Goal: Information Seeking & Learning: Understand process/instructions

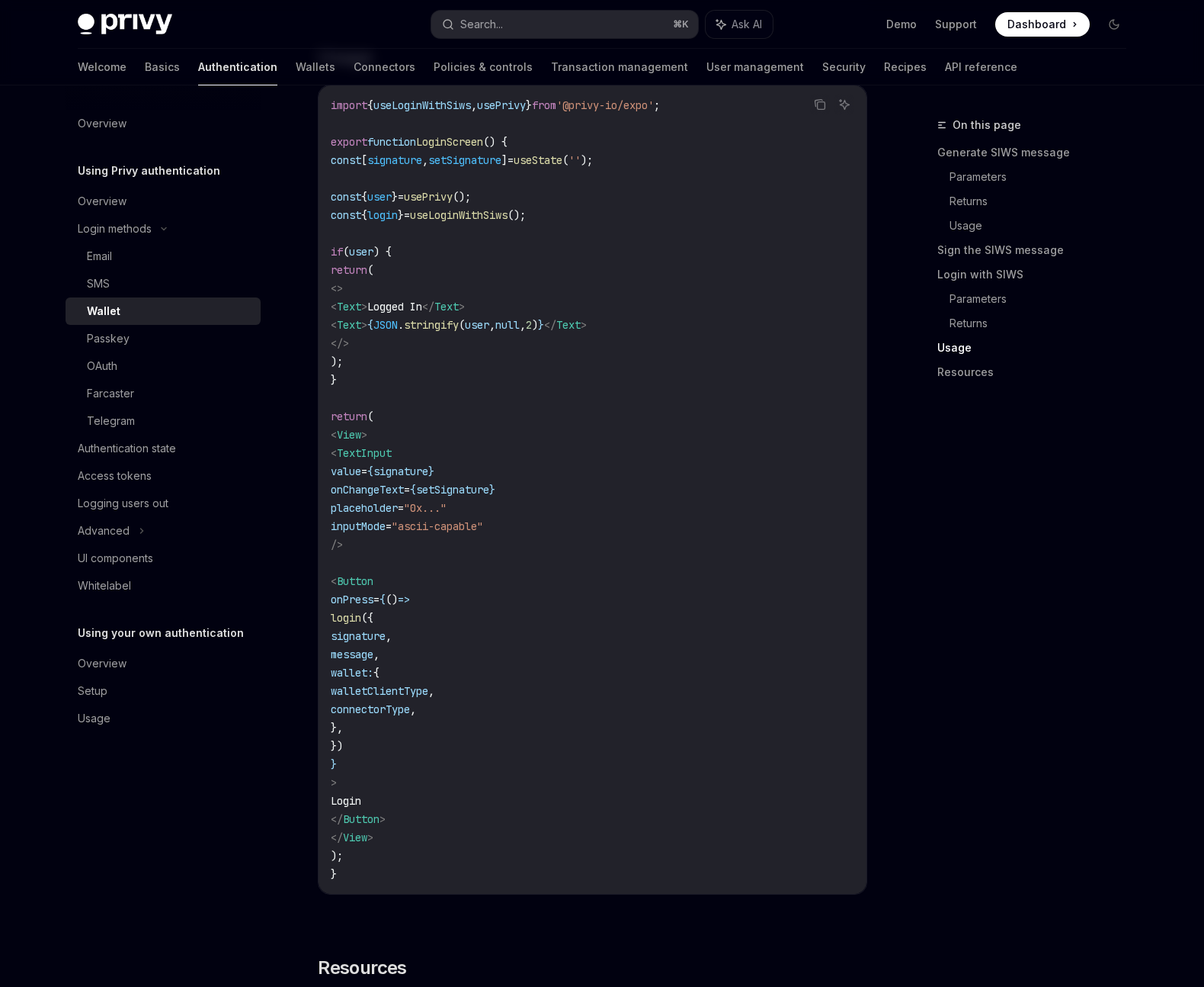
scroll to position [3057, 0]
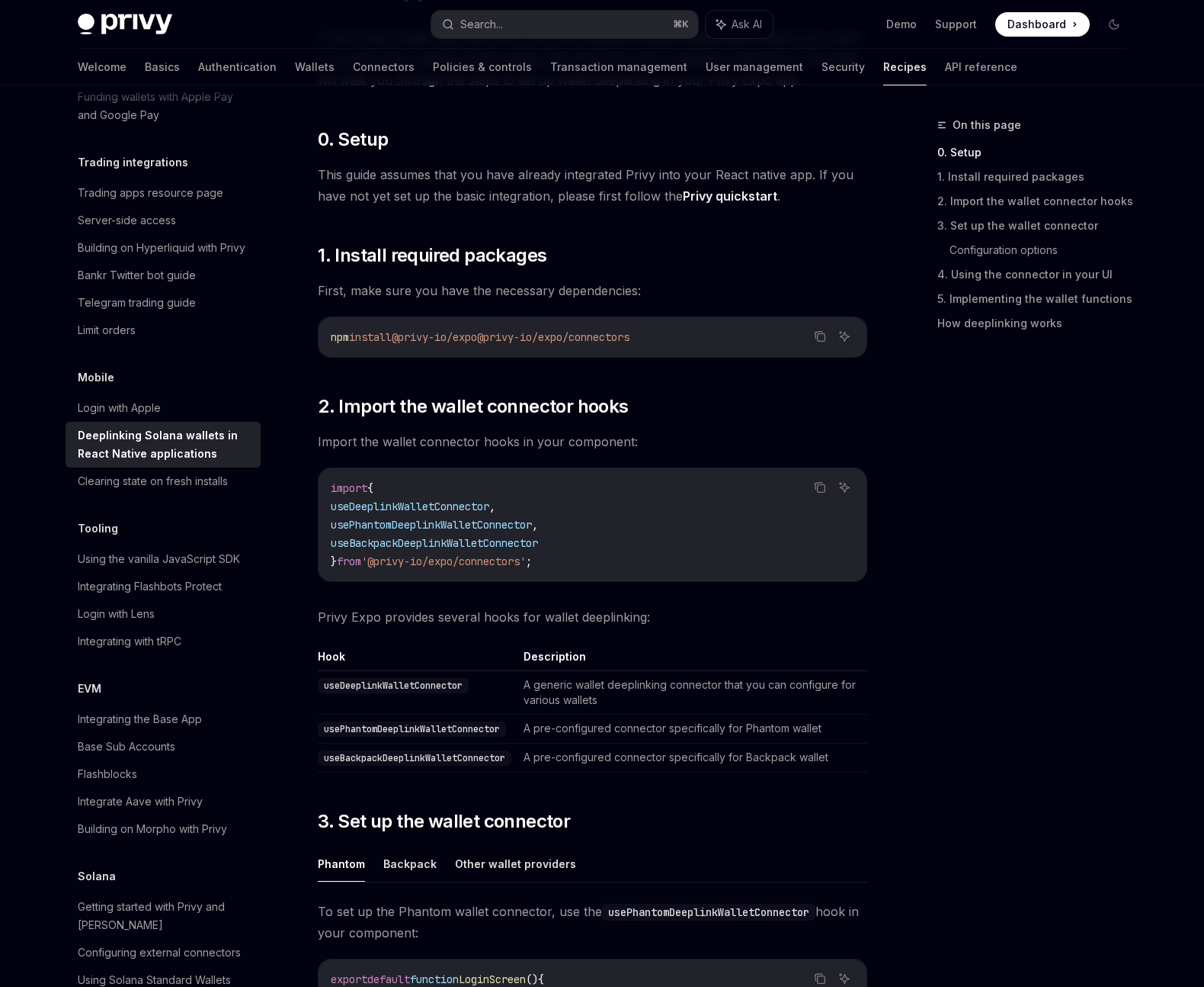
scroll to position [207, 0]
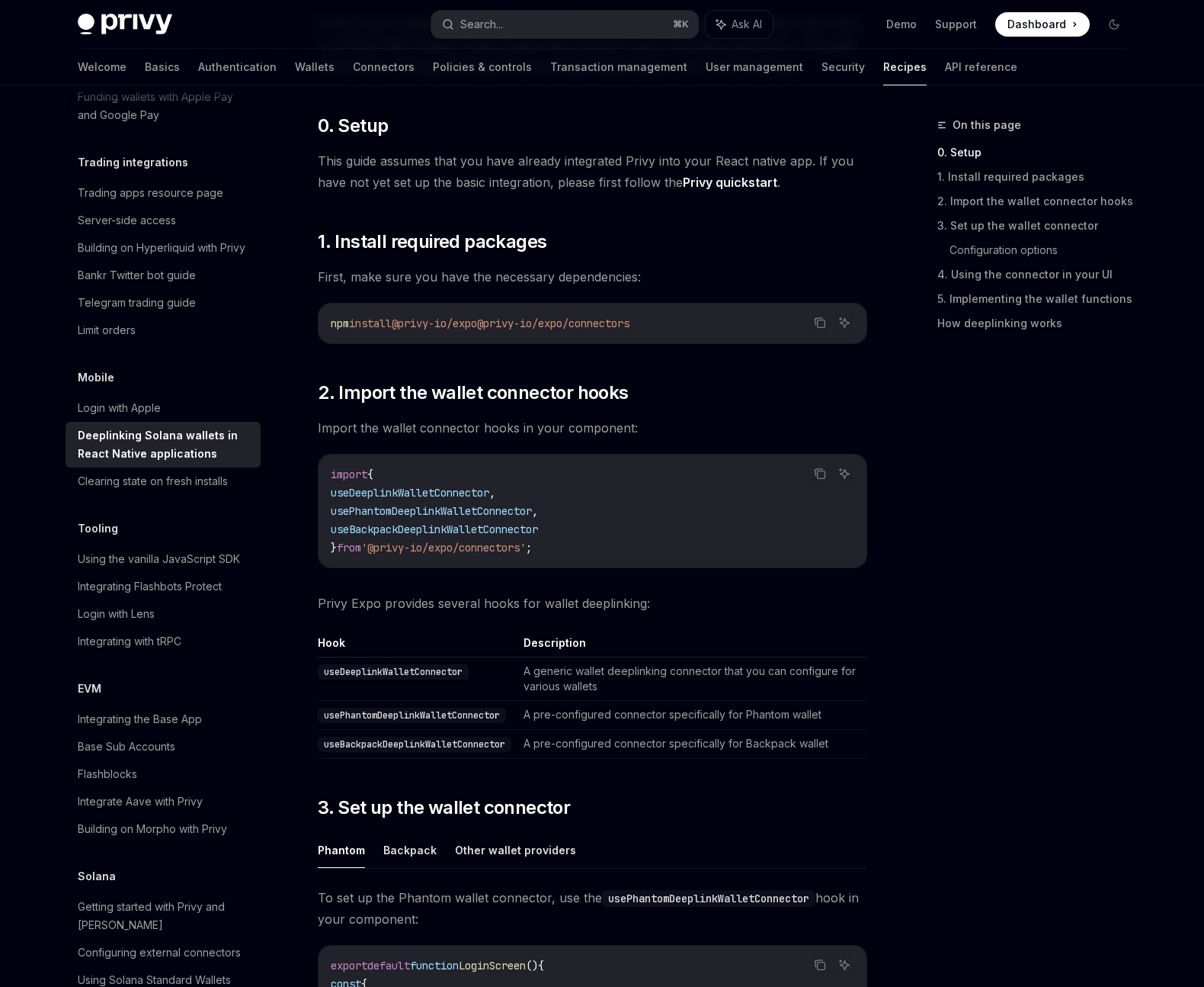
click at [512, 321] on span "@privy-io/expo/connectors" at bounding box center [553, 323] width 152 height 14
click at [505, 321] on span "@privy-io/expo/connectors" at bounding box center [553, 323] width 152 height 14
drag, startPoint x: 505, startPoint y: 321, endPoint x: 674, endPoint y: 323, distance: 169.0
click at [674, 323] on code "npm install @privy-io/expo @privy-io/expo/connectors" at bounding box center [592, 324] width 524 height 19
copy span "@privy-io/expo/connectors"
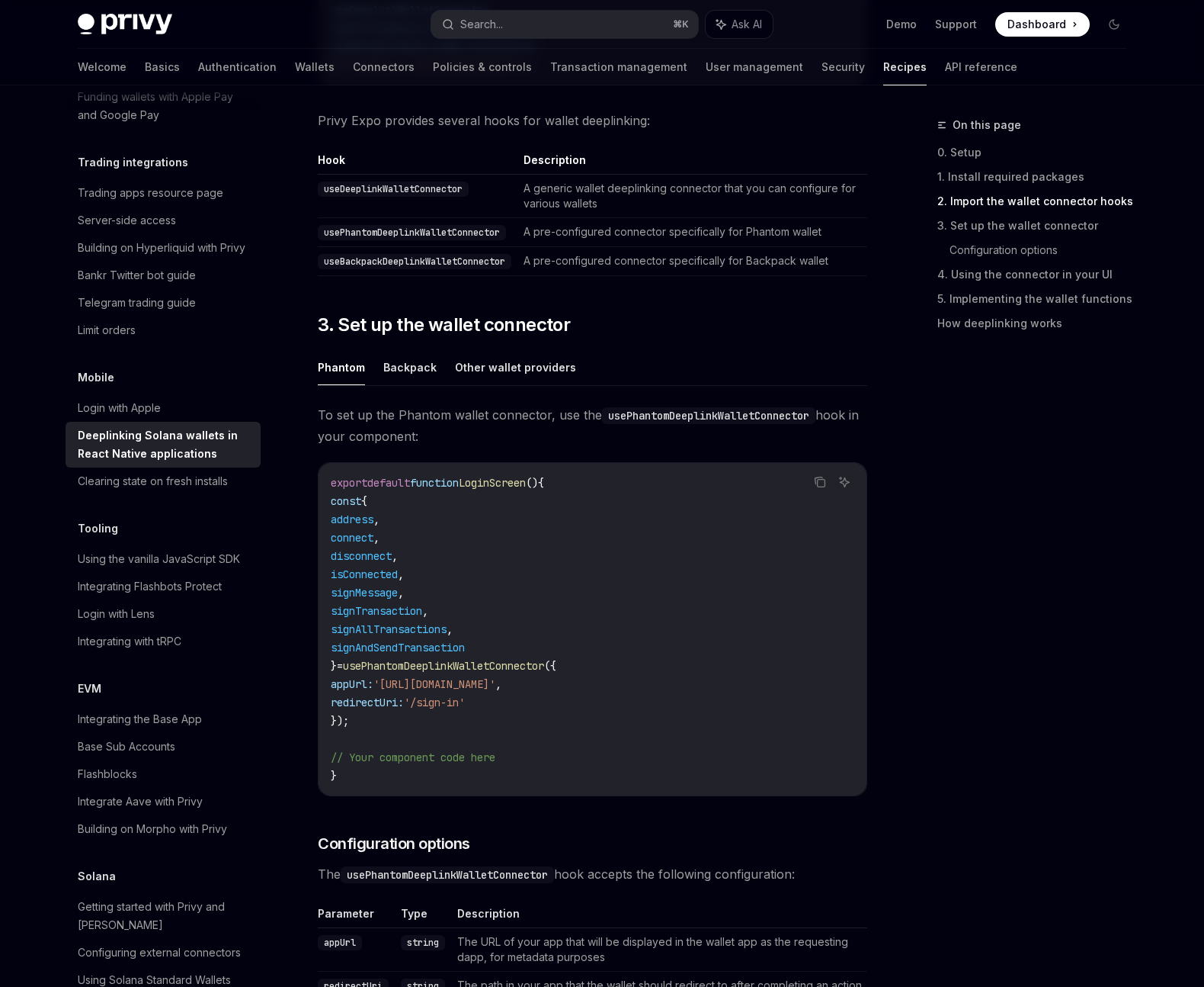
scroll to position [693, 0]
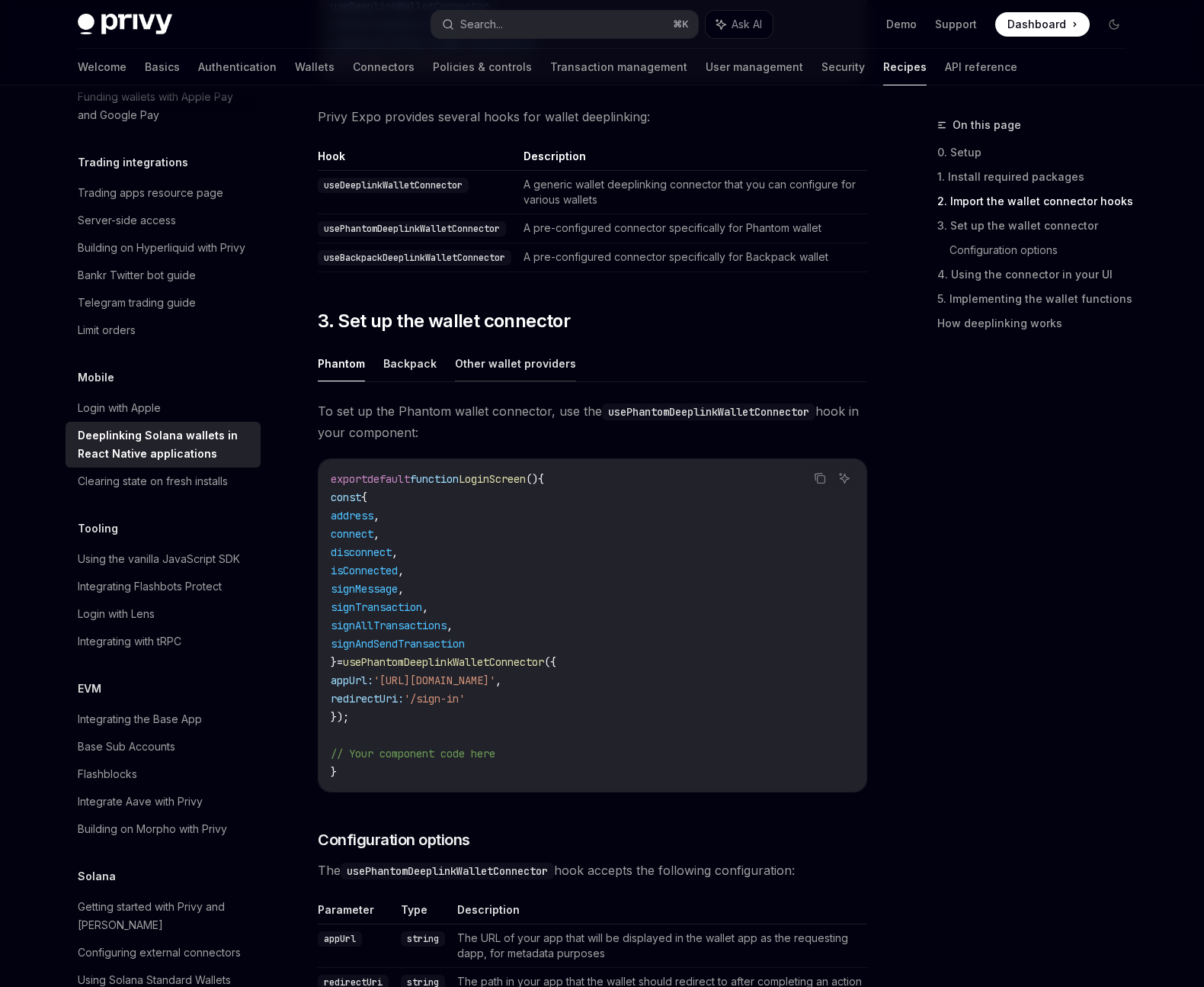
click at [518, 370] on button "Other wallet providers" at bounding box center [515, 363] width 121 height 36
type textarea "*"
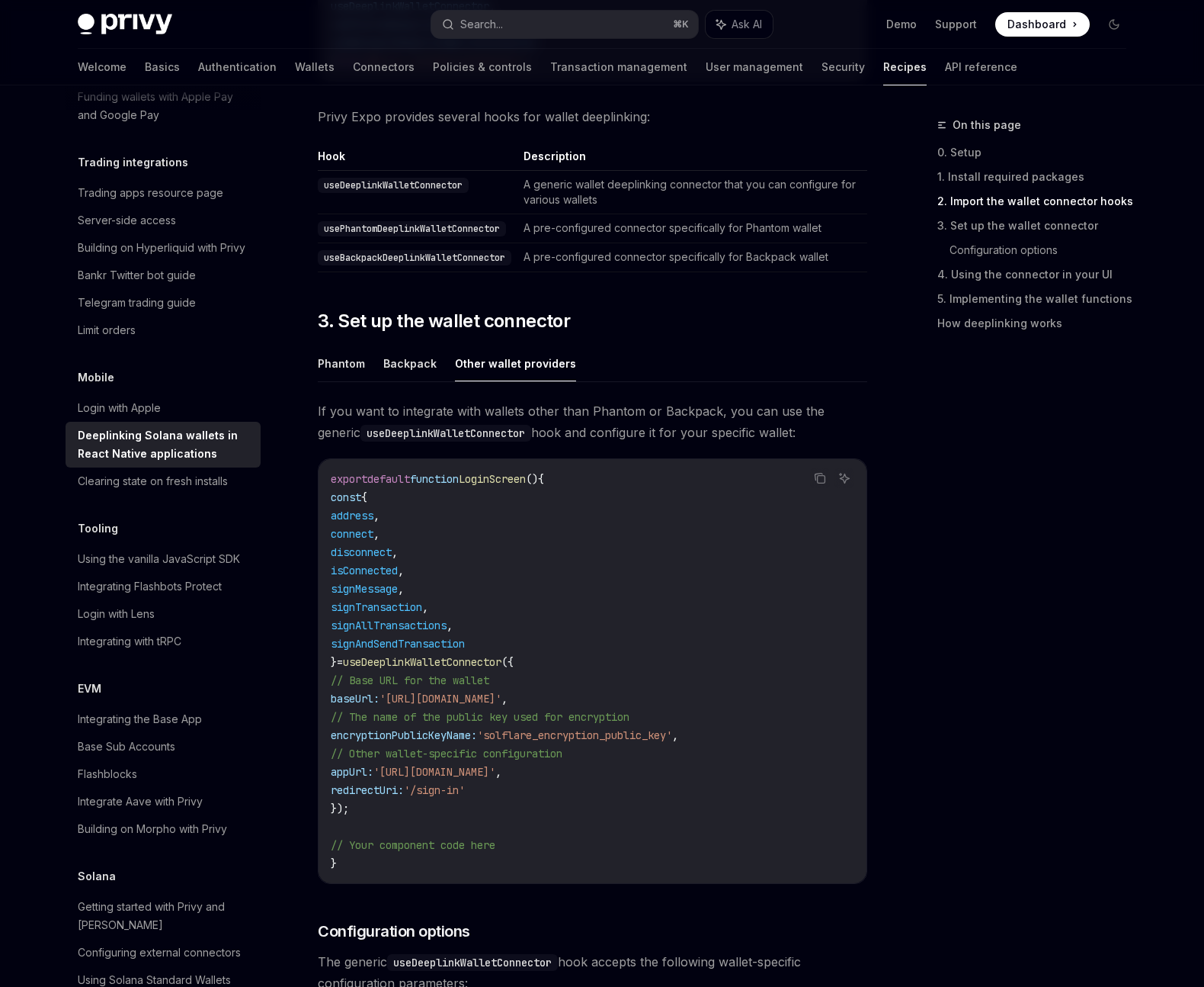
click at [373, 515] on span "address" at bounding box center [352, 516] width 43 height 14
click at [469, 522] on code "export default function LoginScreen () { const { address , connect , disconnect…" at bounding box center [592, 671] width 524 height 402
click at [369, 527] on span "connect" at bounding box center [352, 533] width 43 height 14
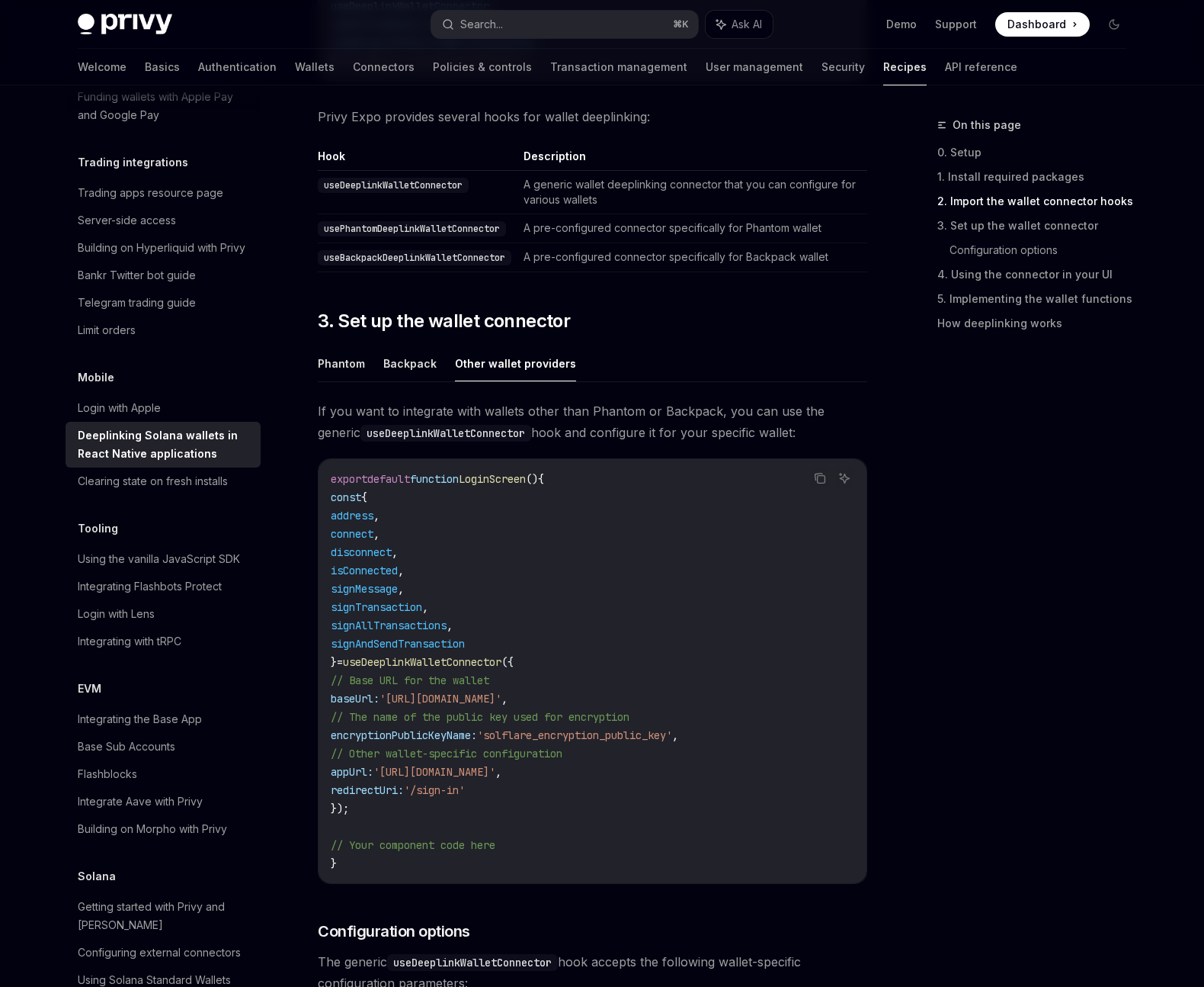
click at [373, 536] on span "connect" at bounding box center [352, 533] width 43 height 14
click at [438, 525] on code "export default function LoginScreen () { const { address , connect , disconnect…" at bounding box center [592, 671] width 524 height 402
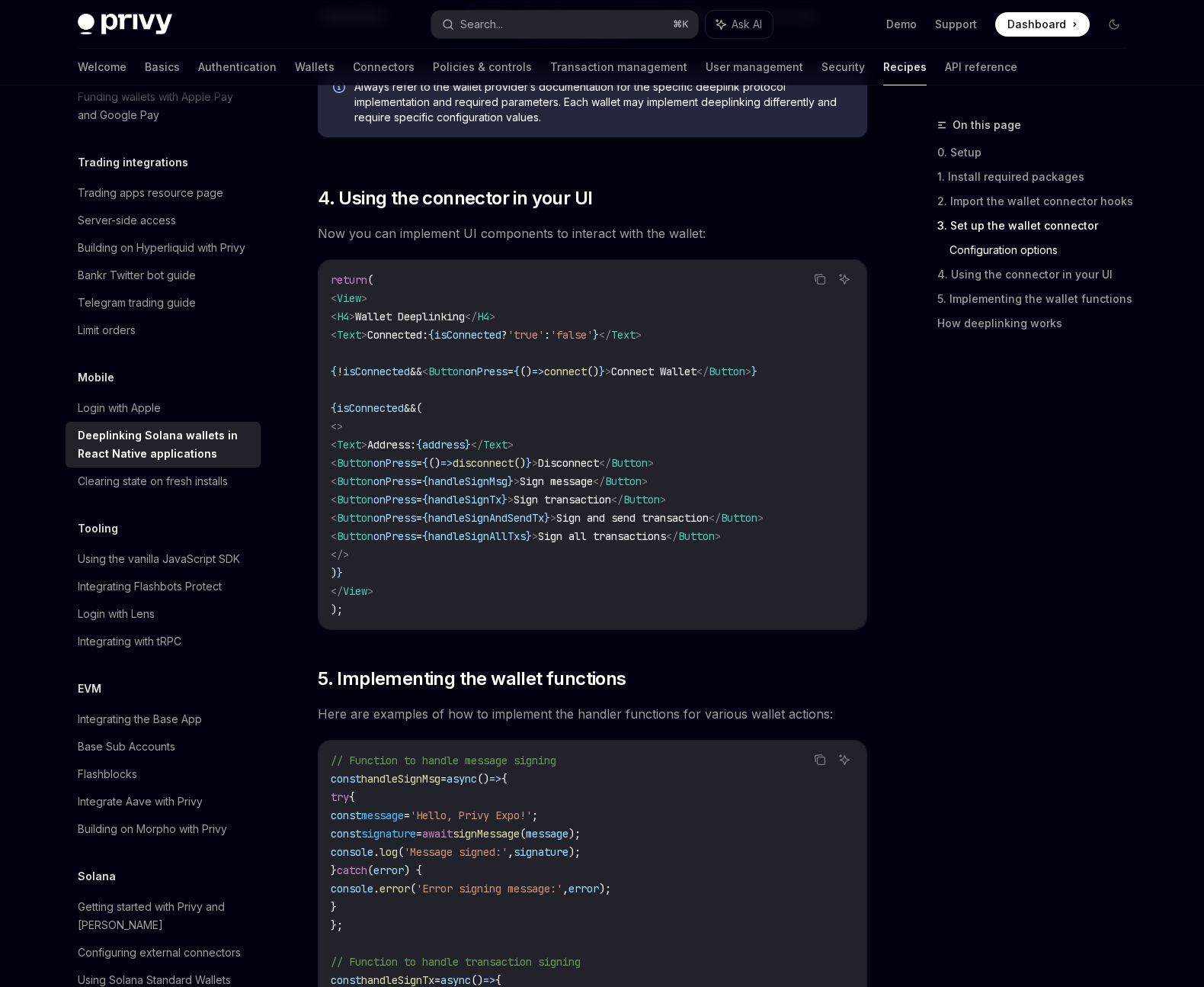
scroll to position [1364, 0]
